Goal: Navigation & Orientation: Understand site structure

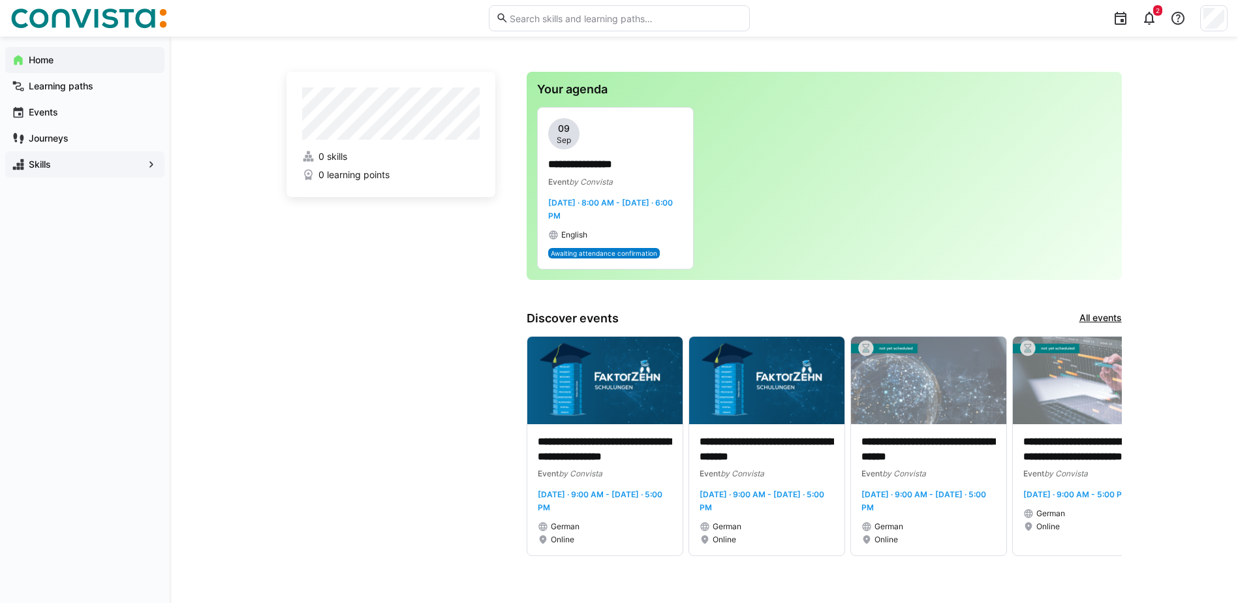
click at [92, 168] on span "Skills" at bounding box center [85, 164] width 116 height 13
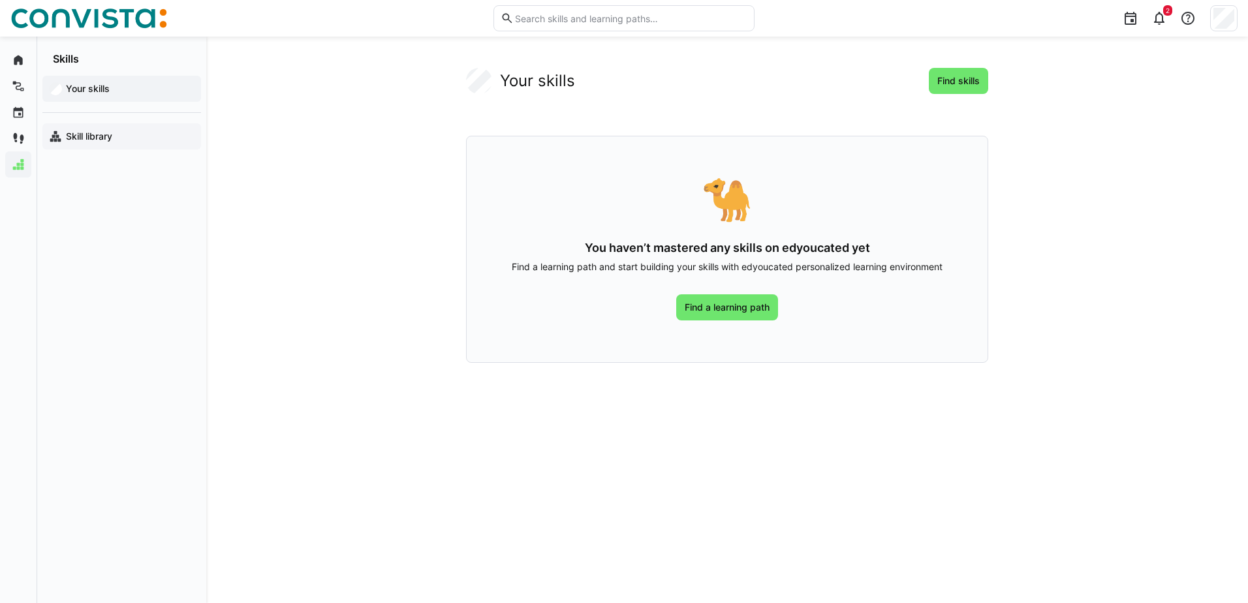
click at [0, 0] on app-navigation-label "Skill library" at bounding box center [0, 0] width 0 height 0
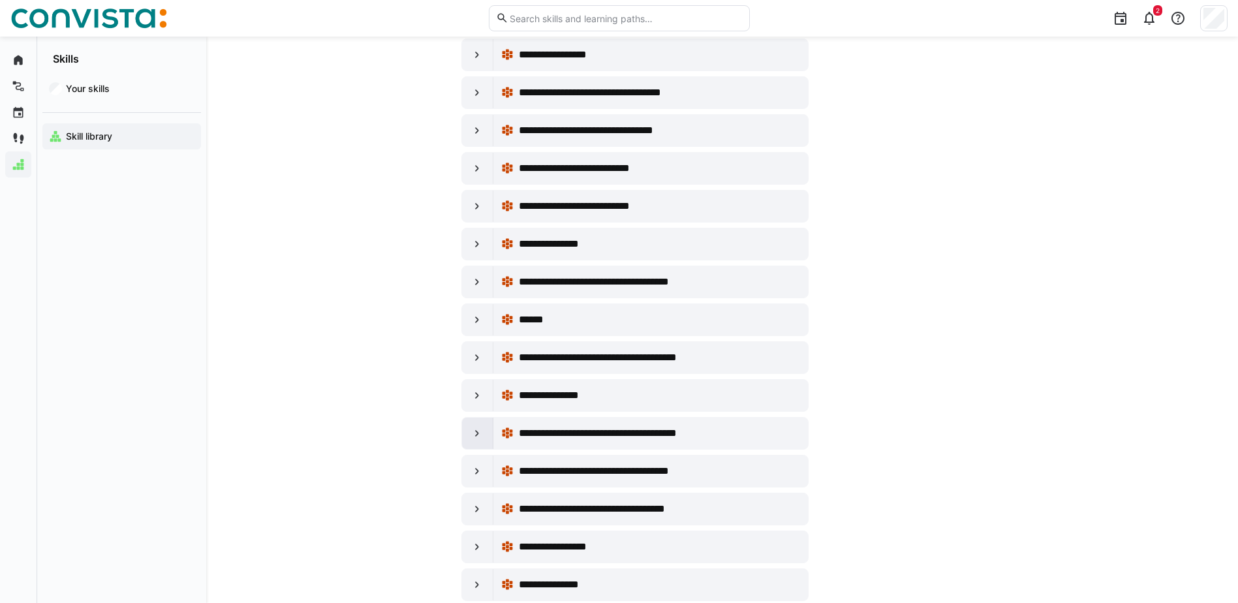
scroll to position [4569, 0]
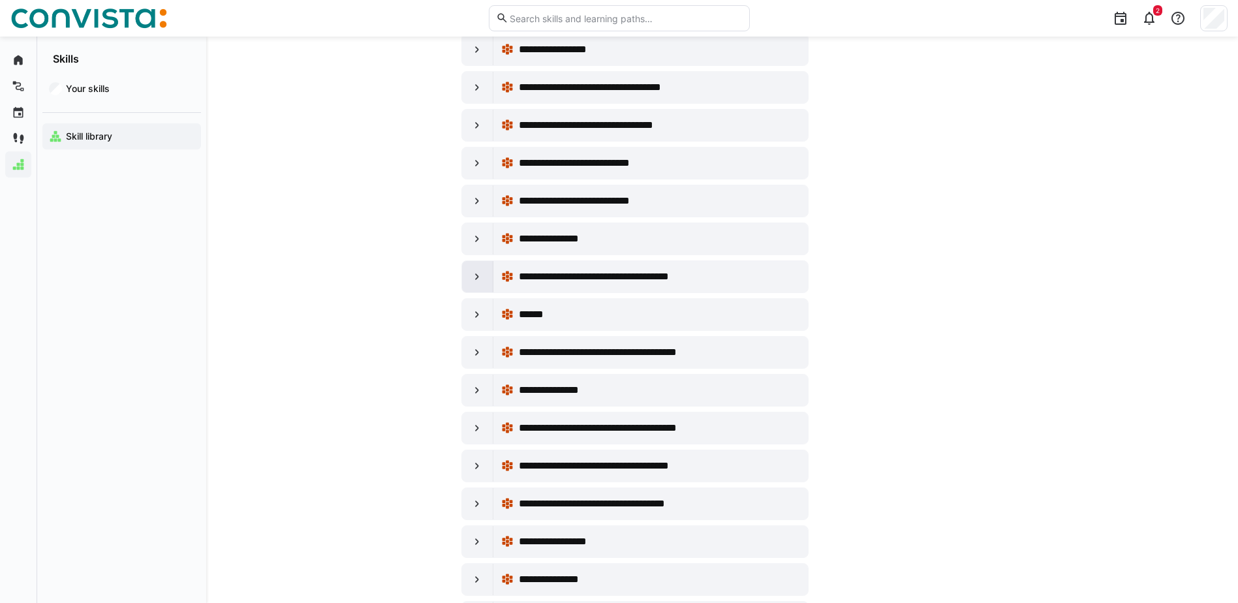
click at [473, 277] on eds-icon at bounding box center [477, 276] width 13 height 13
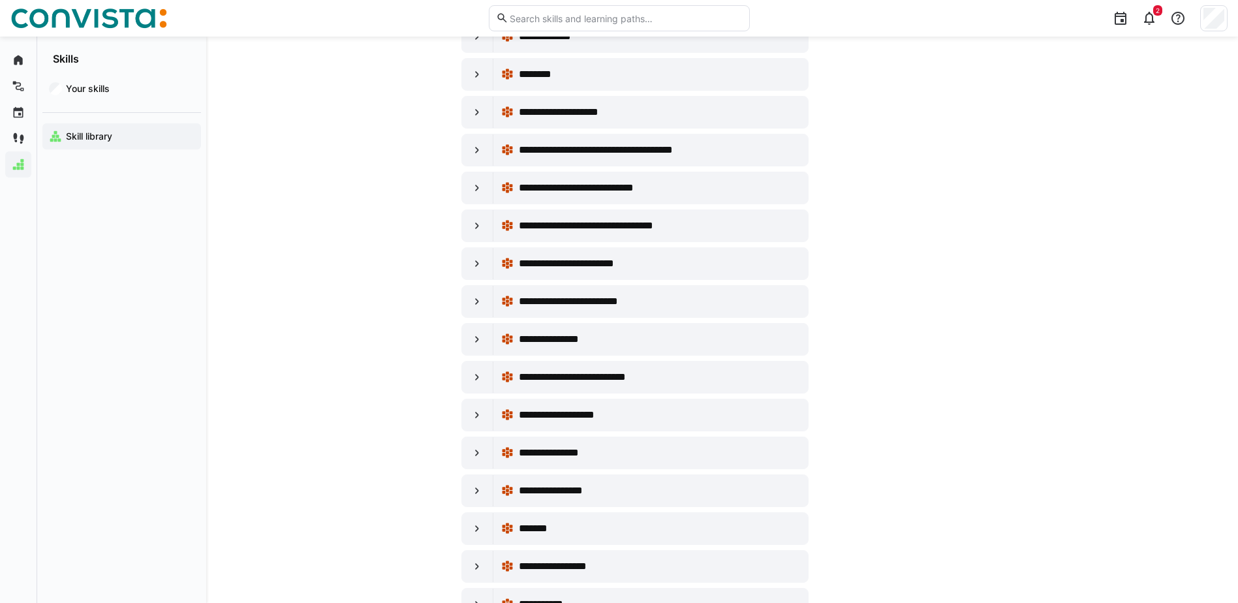
scroll to position [0, 0]
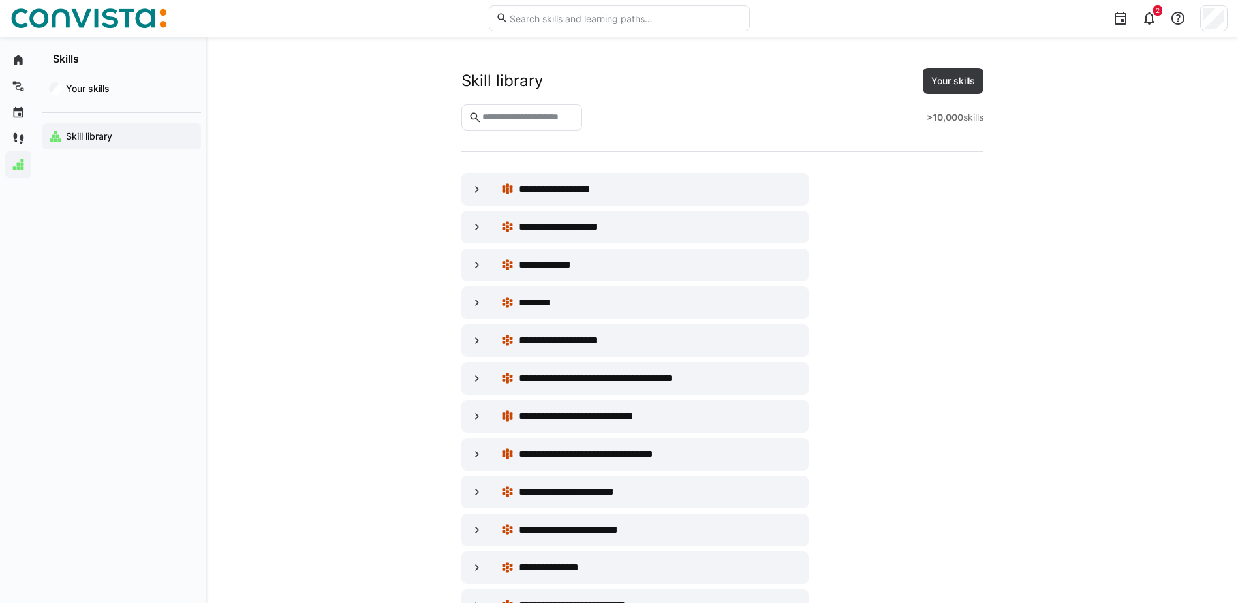
click at [106, 16] on img at bounding box center [88, 18] width 157 height 21
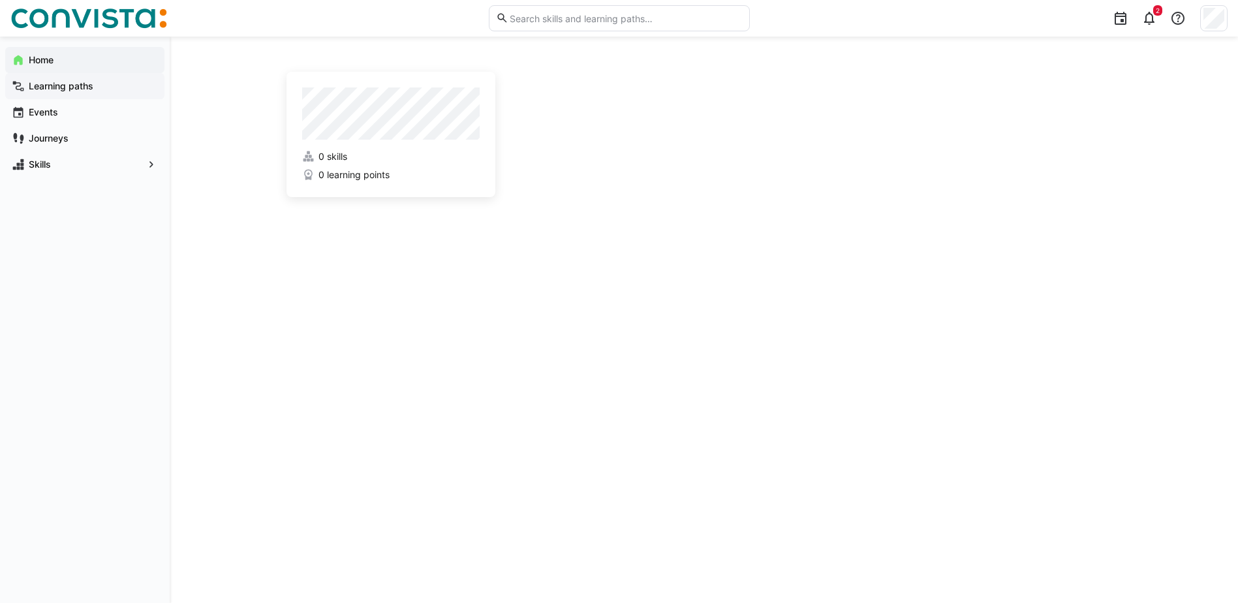
click at [65, 91] on span "Learning paths" at bounding box center [92, 86] width 131 height 13
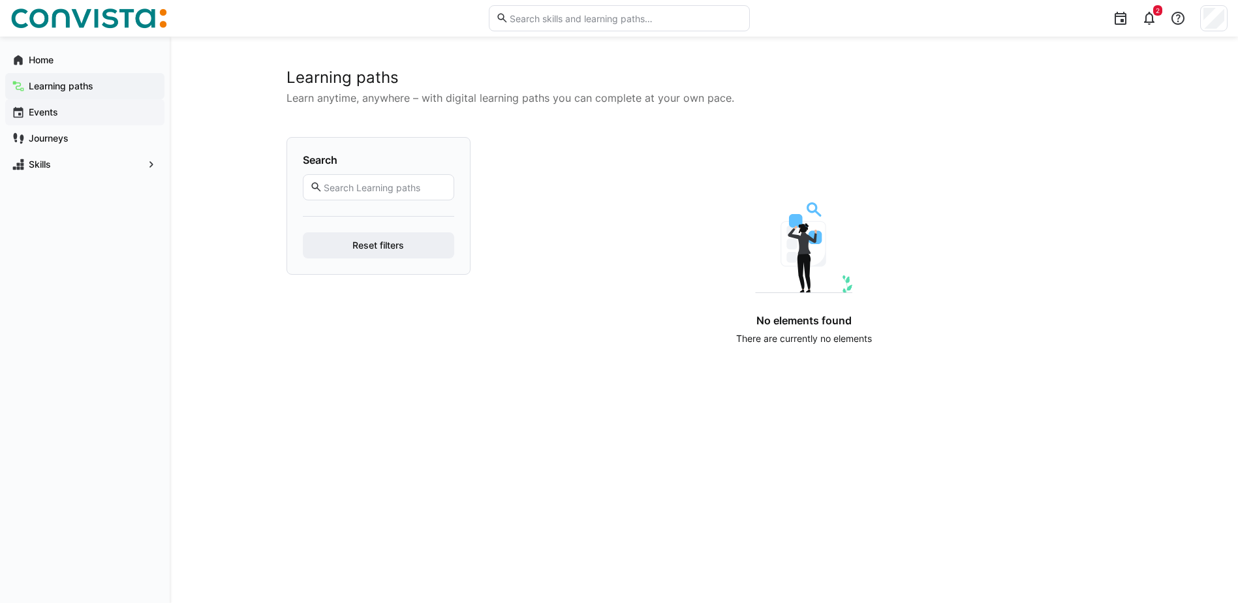
click at [0, 0] on app-navigation-label "Events" at bounding box center [0, 0] width 0 height 0
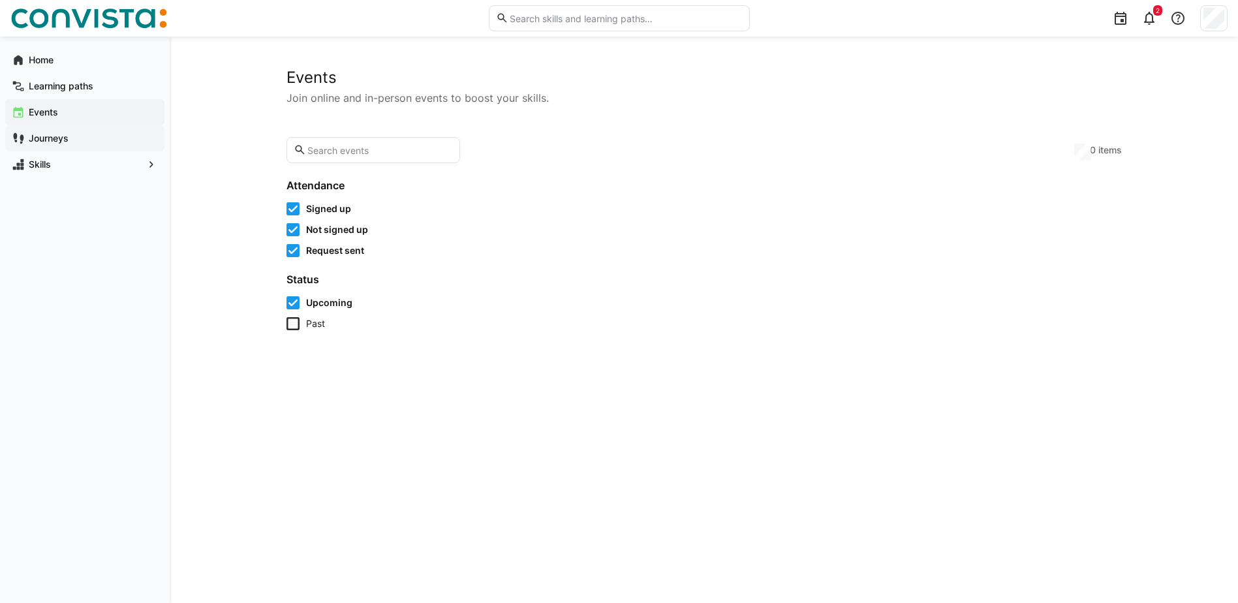
click at [0, 0] on app-navigation-label "Journeys" at bounding box center [0, 0] width 0 height 0
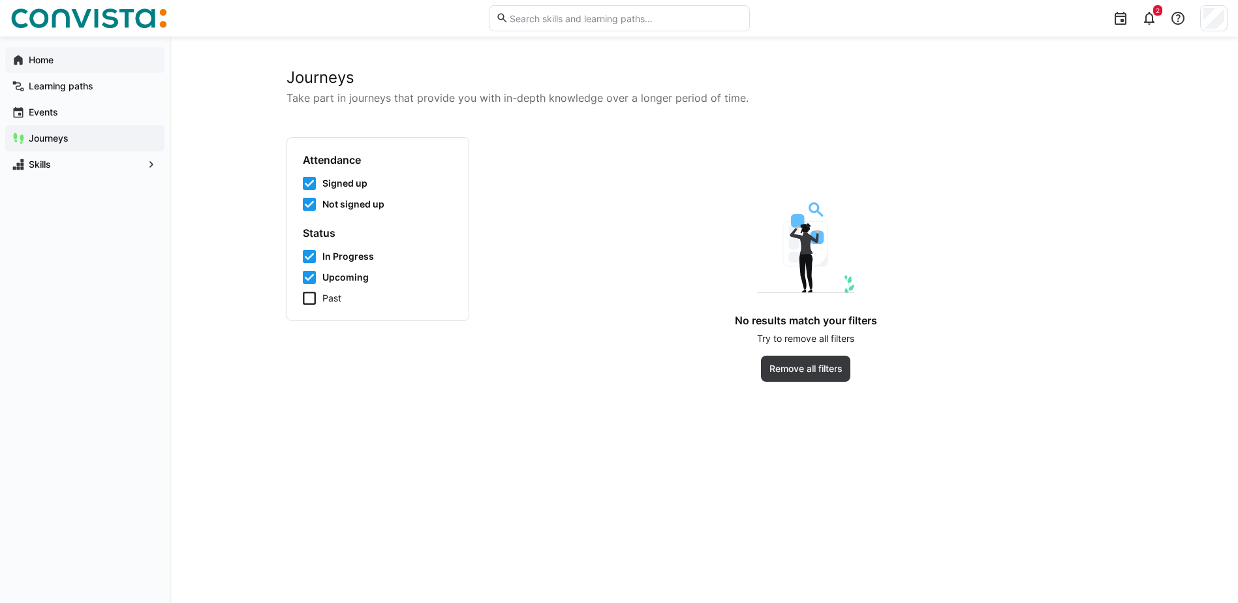
click at [91, 64] on span "Home" at bounding box center [92, 60] width 131 height 13
